Goal: Task Accomplishment & Management: Manage account settings

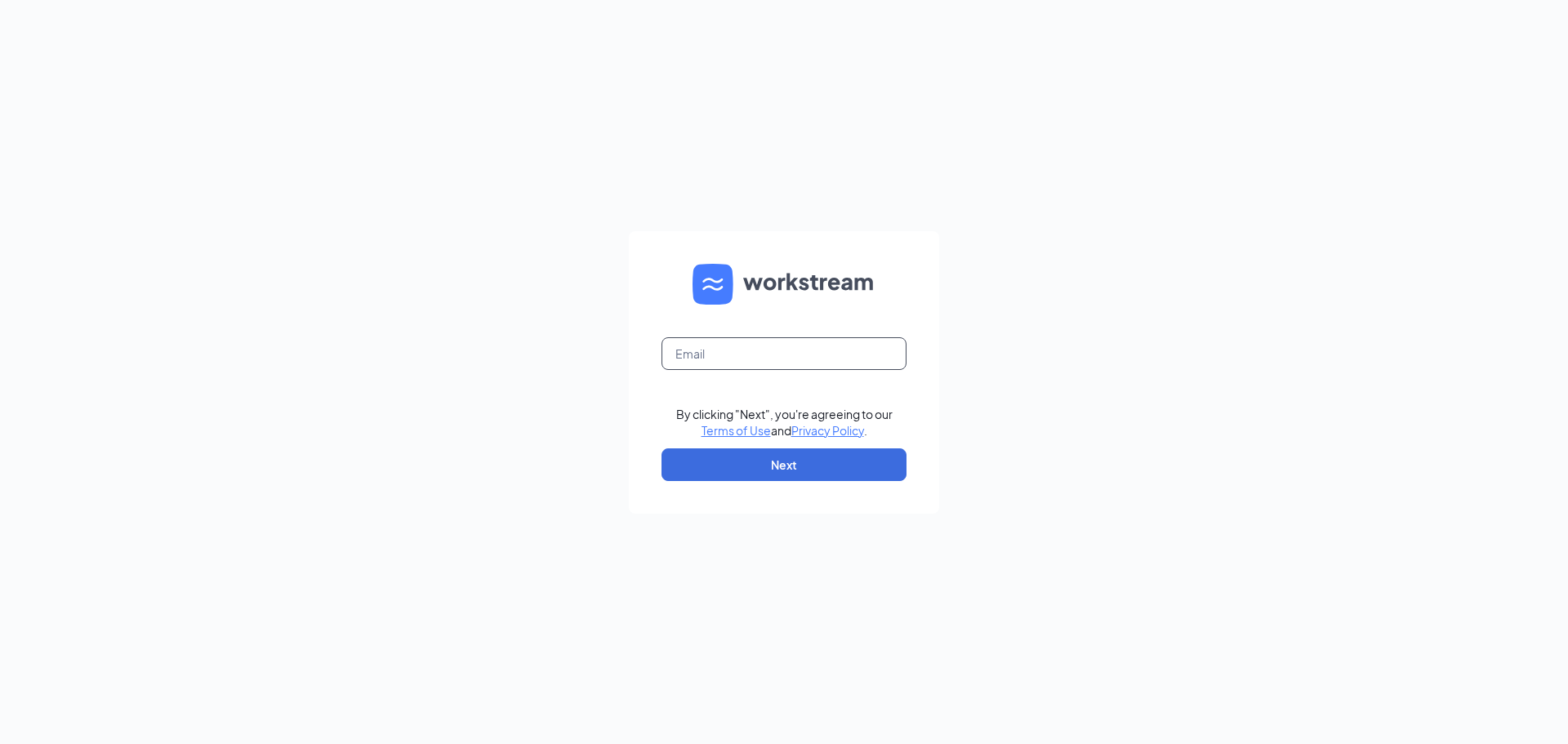
click at [849, 349] on input "text" at bounding box center [784, 354] width 245 height 33
type input "[PERSON_NAME][EMAIL_ADDRESS][PERSON_NAME][DOMAIN_NAME]"
click at [756, 464] on button "Next" at bounding box center [784, 464] width 245 height 33
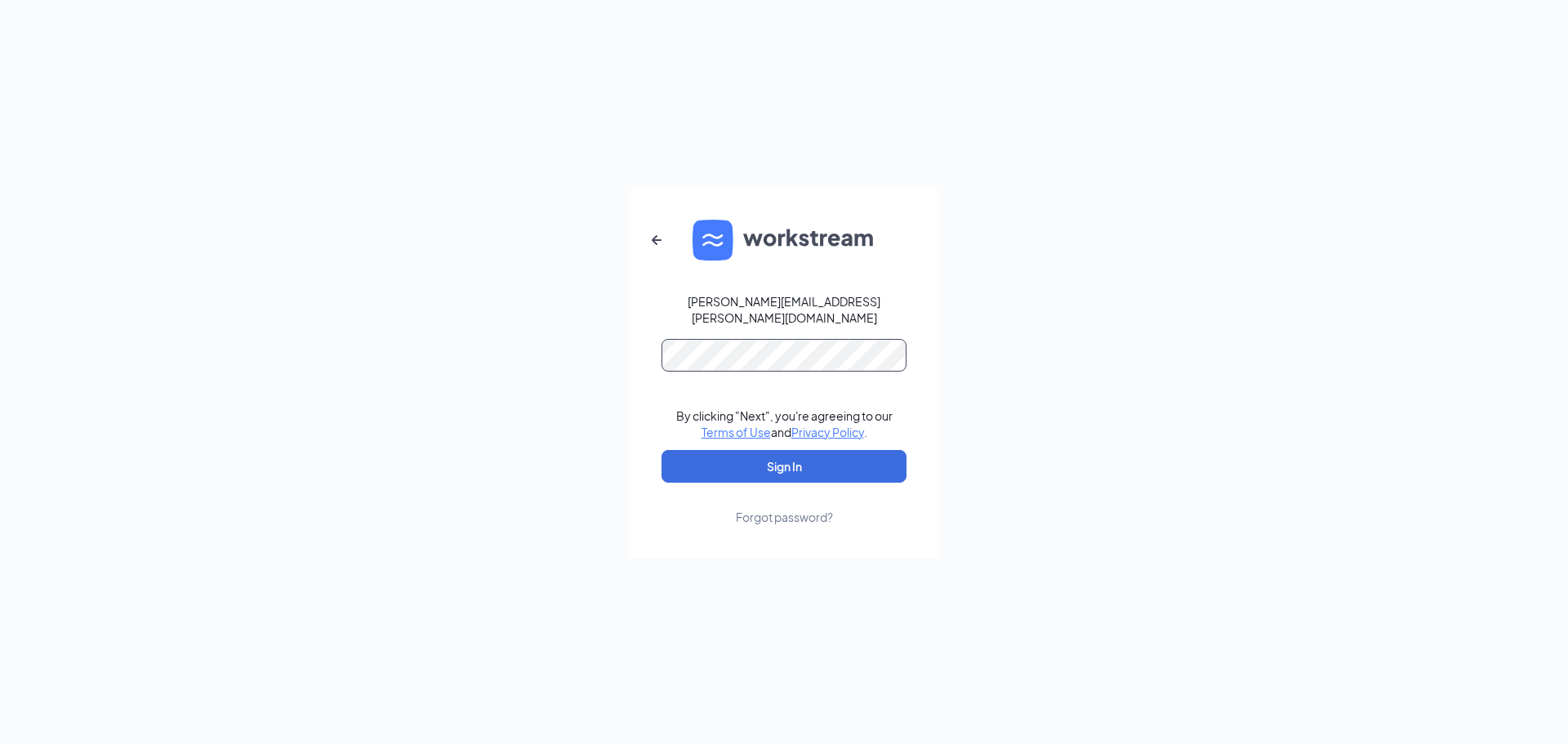
click at [661, 450] on button "Sign In" at bounding box center [784, 466] width 245 height 33
click at [798, 460] on button "Sign In" at bounding box center [784, 466] width 245 height 33
click at [35, 373] on div "[PERSON_NAME][EMAIL_ADDRESS][PERSON_NAME][DOMAIN_NAME] Credential mismatches. B…" at bounding box center [784, 372] width 1568 height 744
click at [661, 450] on button "Sign In" at bounding box center [784, 466] width 245 height 33
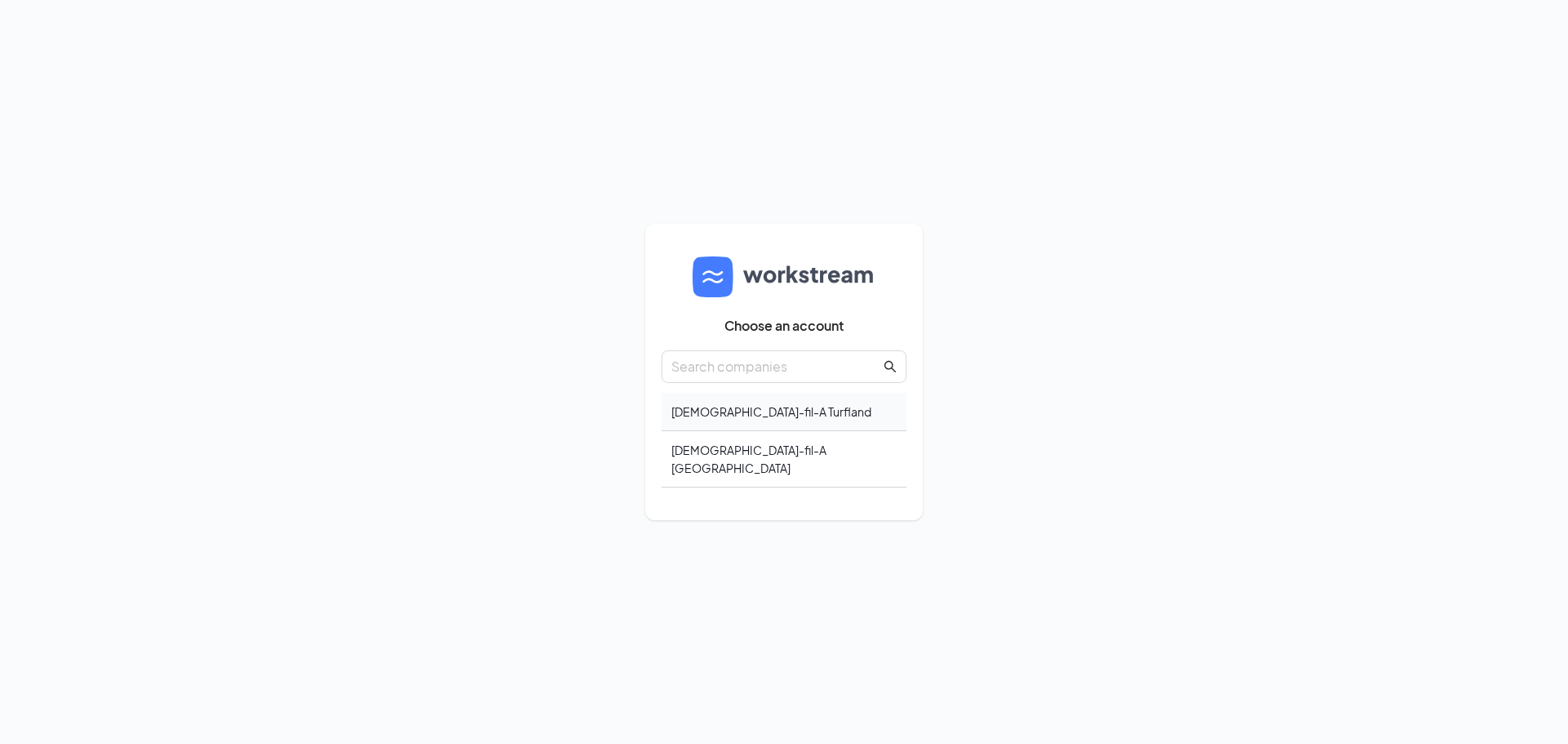
click at [752, 422] on div "[DEMOGRAPHIC_DATA]-fil-A Turfland" at bounding box center [784, 412] width 245 height 39
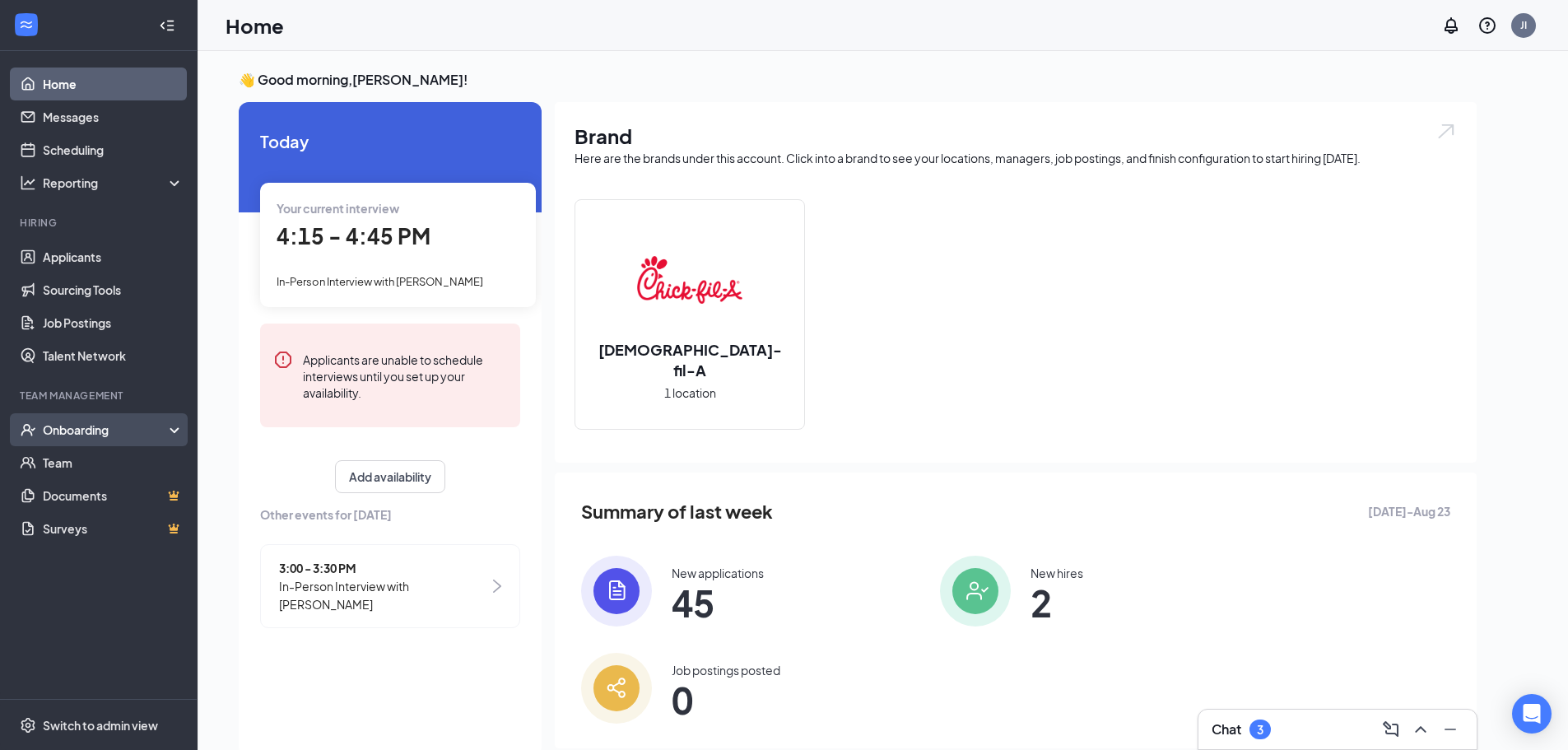
click at [103, 423] on div "Onboarding" at bounding box center [106, 429] width 127 height 17
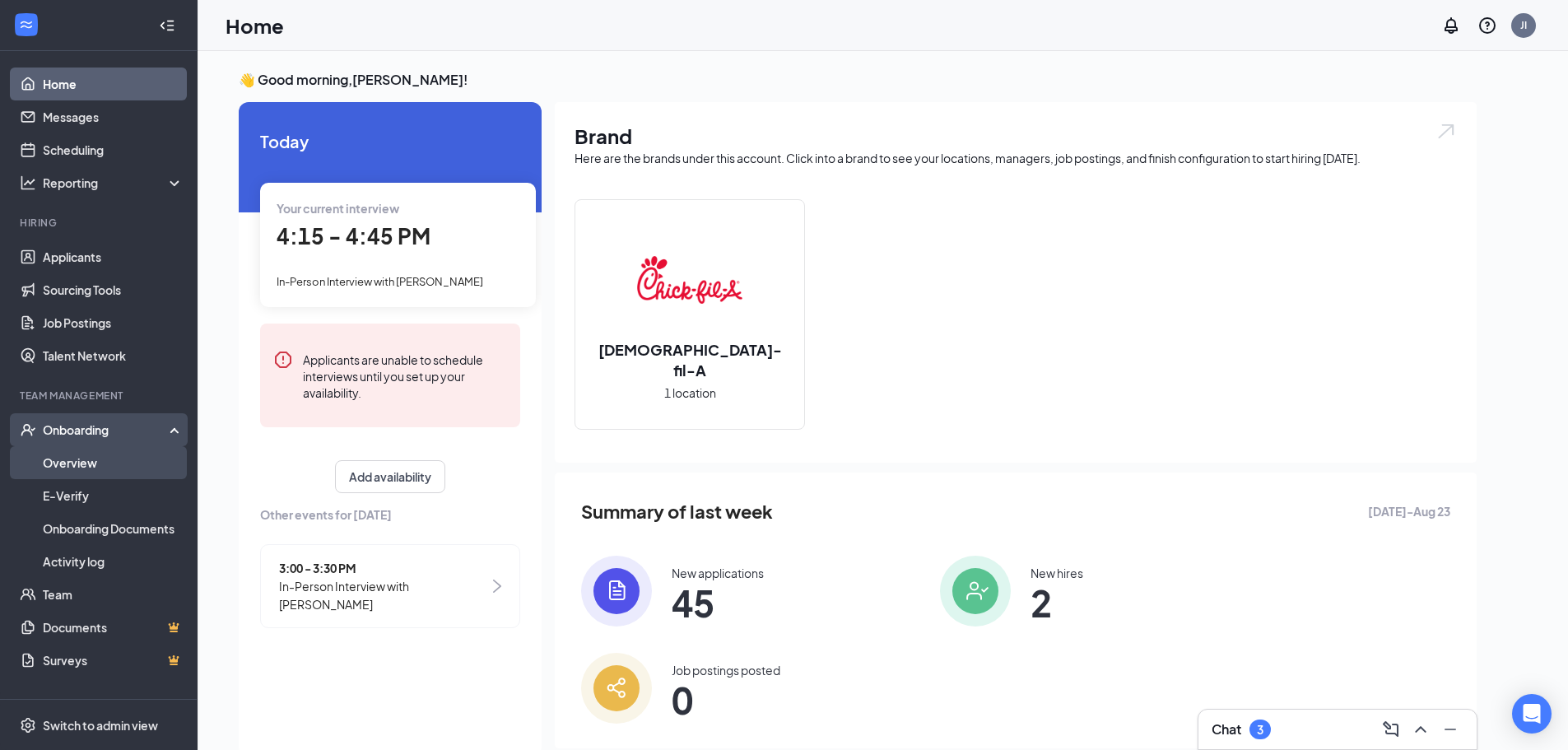
click at [90, 469] on link "Overview" at bounding box center [114, 462] width 141 height 33
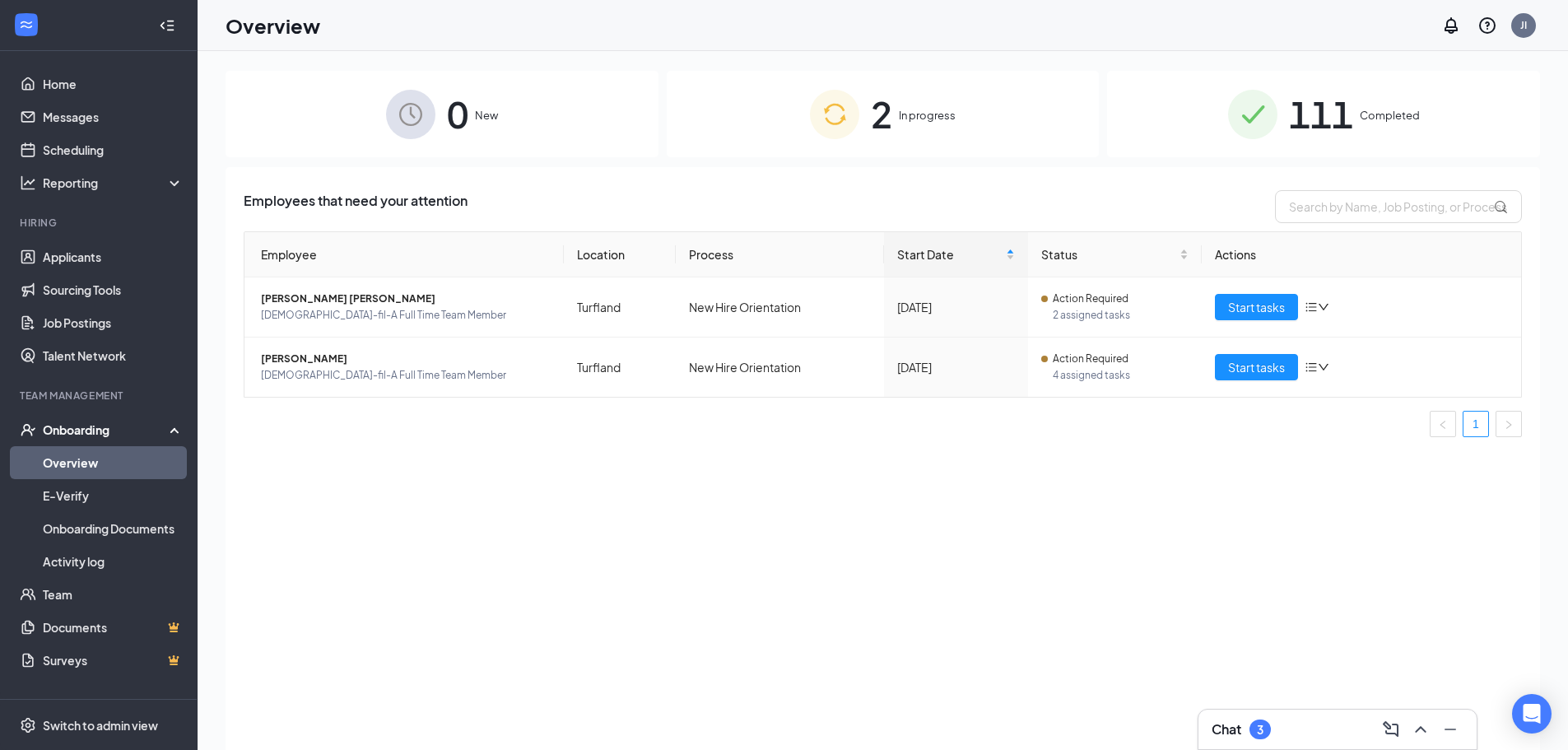
click at [1372, 101] on div "111 Completed" at bounding box center [1324, 114] width 433 height 86
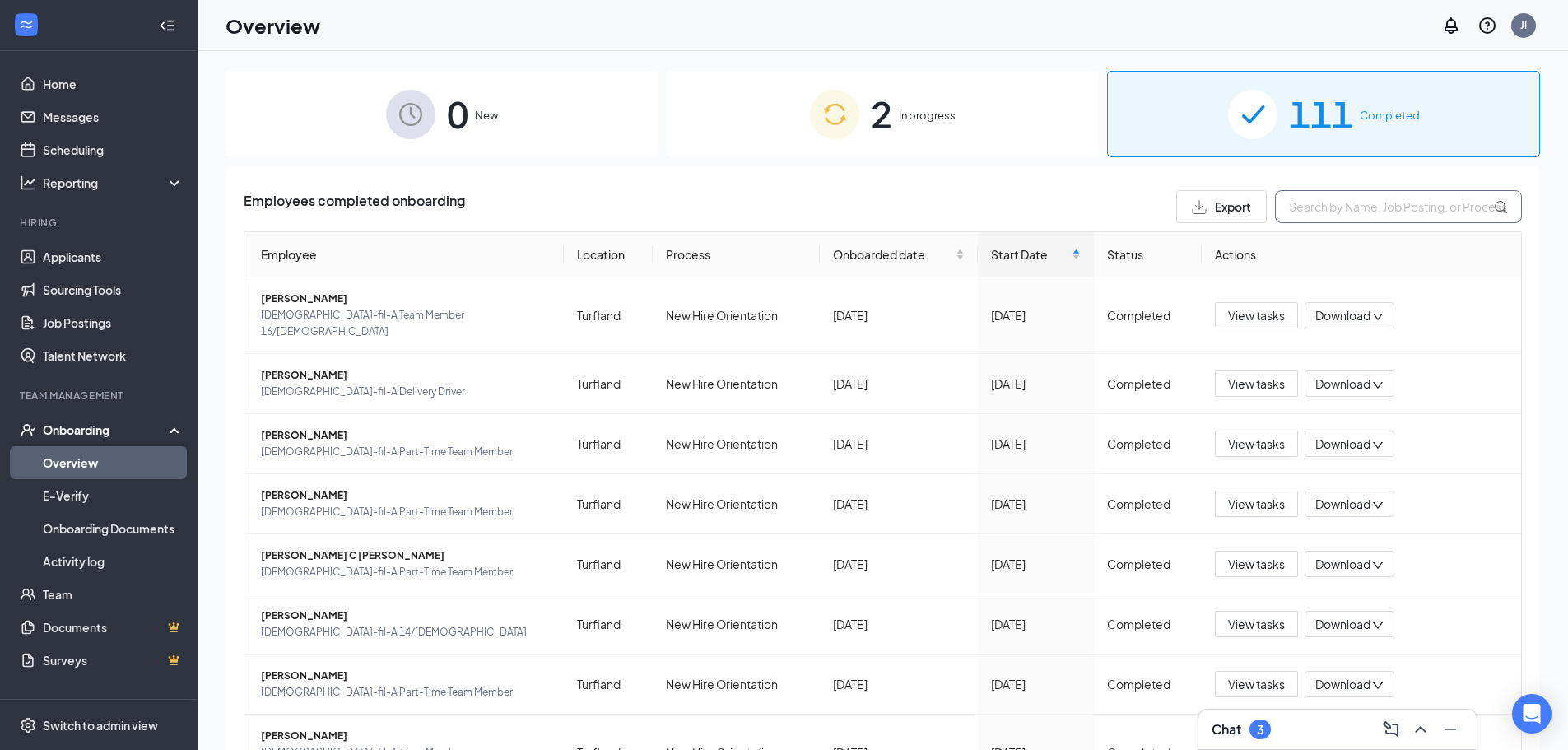
click at [1277, 215] on input "text" at bounding box center [1398, 206] width 247 height 33
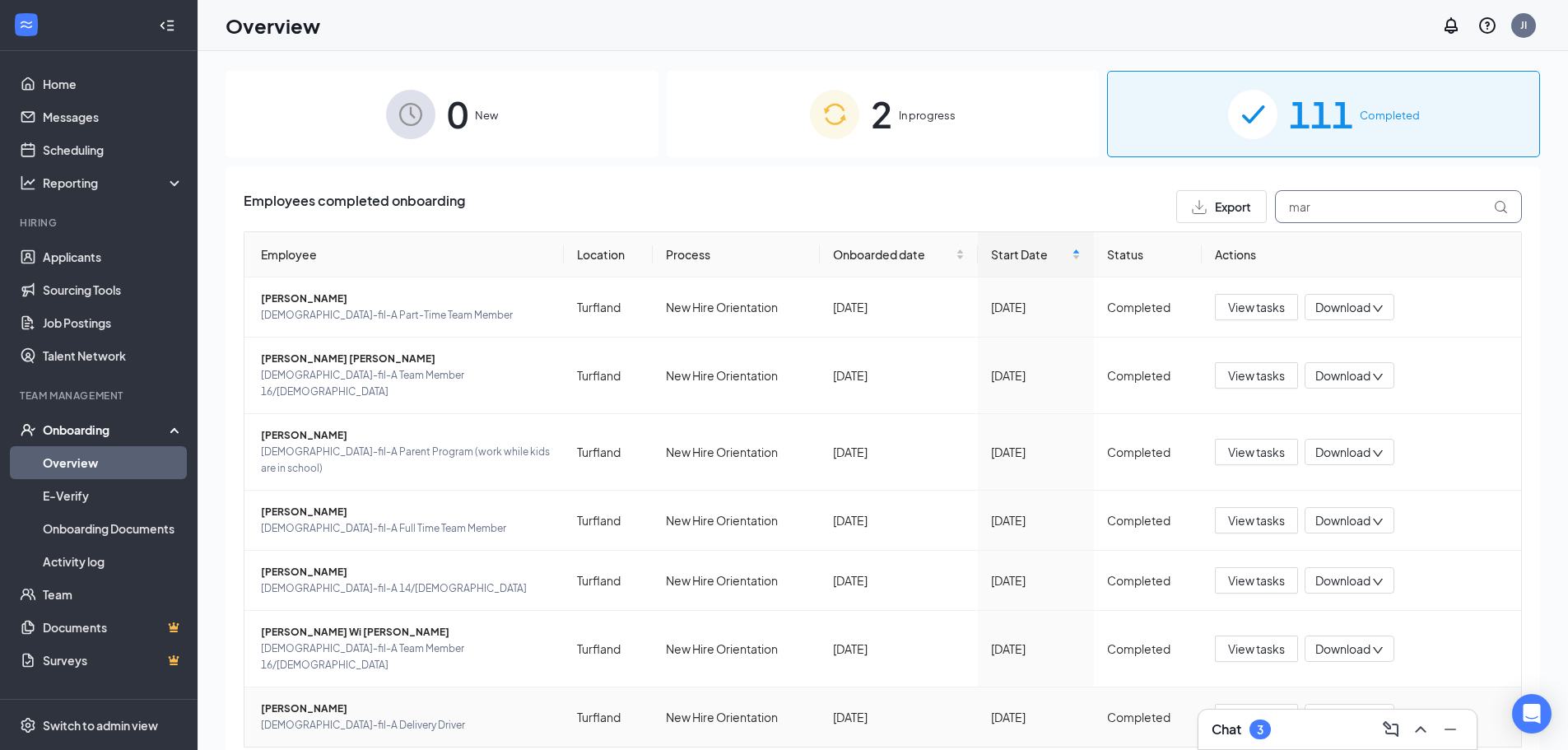
type input "mar"
click at [484, 700] on span "Marissa M Perez" at bounding box center [406, 709] width 290 height 17
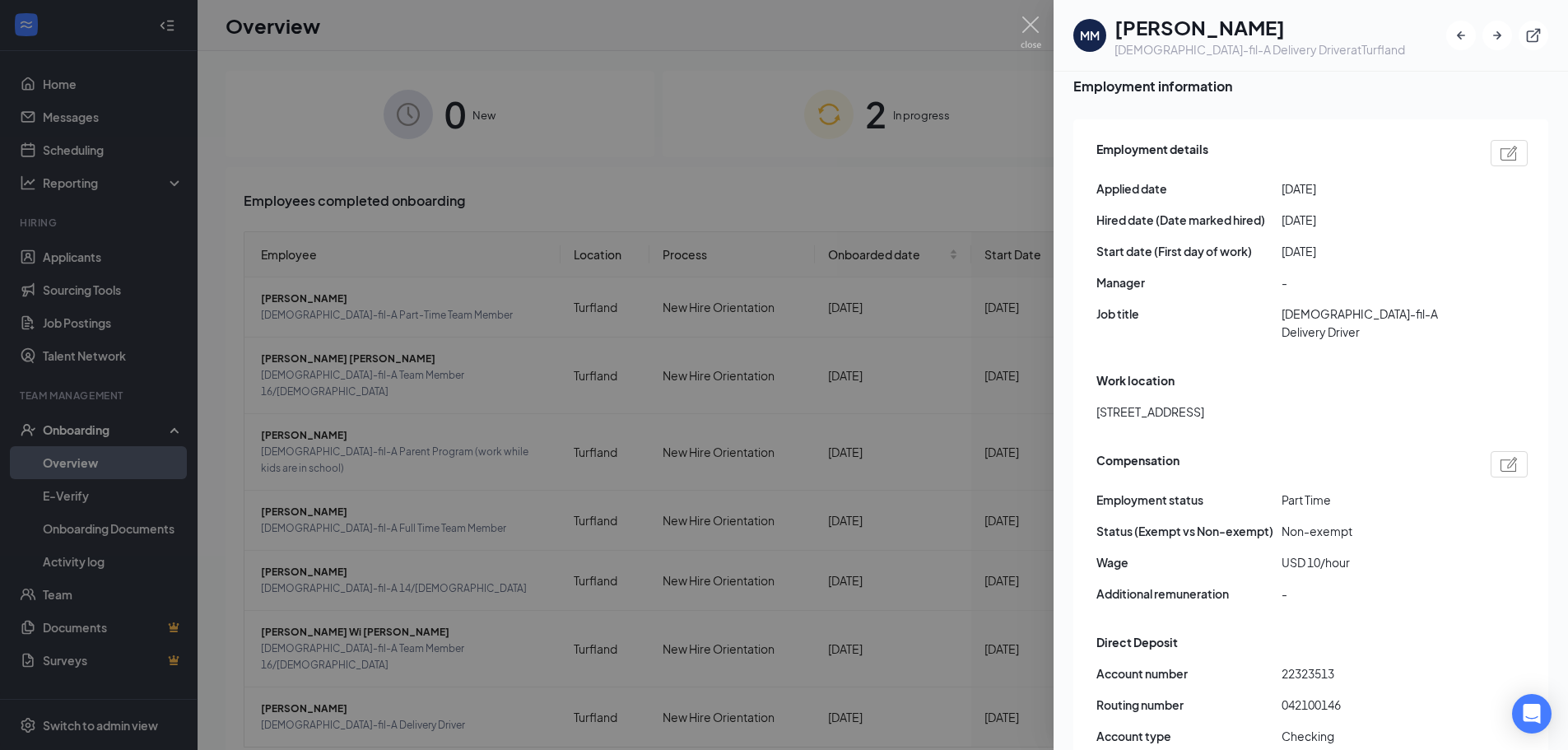
scroll to position [741, 0]
